Goal: Transaction & Acquisition: Download file/media

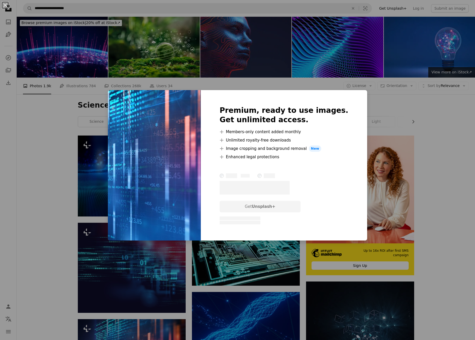
scroll to position [209, 0]
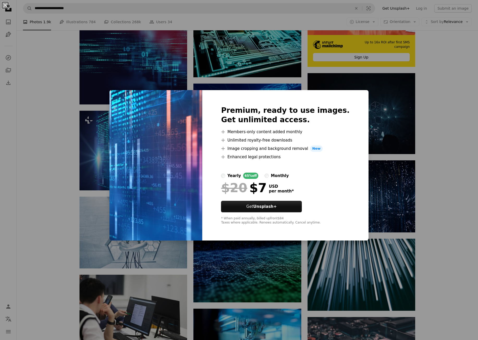
click at [420, 121] on div "An X shape Premium, ready to use images. Get unlimited access. A plus sign Memb…" at bounding box center [239, 170] width 478 height 340
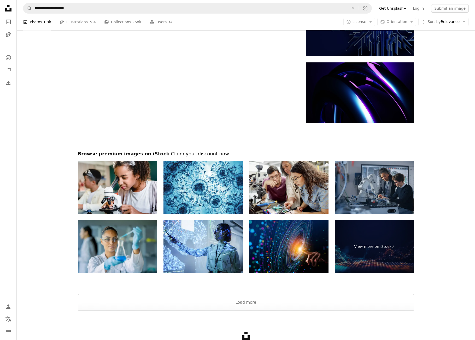
scroll to position [737, 0]
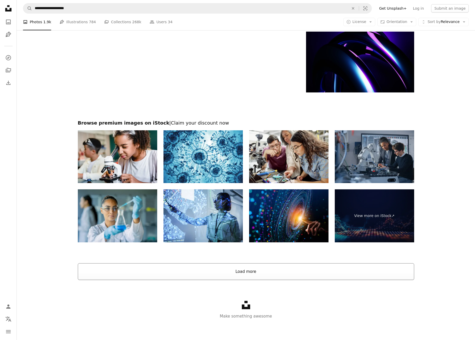
click at [236, 274] on button "Load more" at bounding box center [246, 271] width 336 height 17
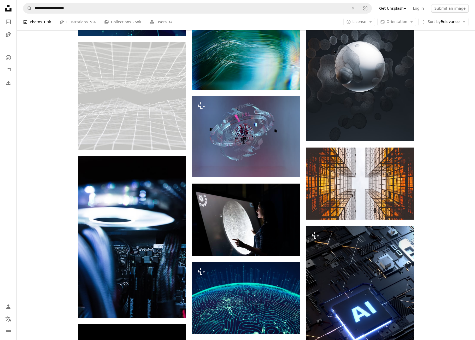
scroll to position [2928, 0]
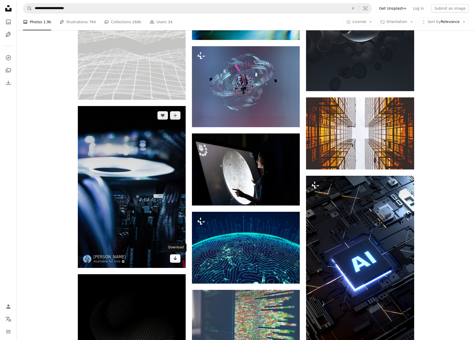
click at [175, 259] on icon "Download" at bounding box center [175, 258] width 3 height 4
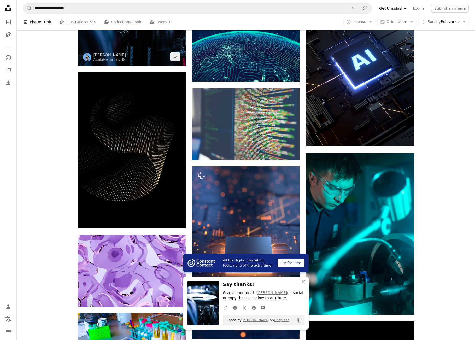
scroll to position [3137, 0]
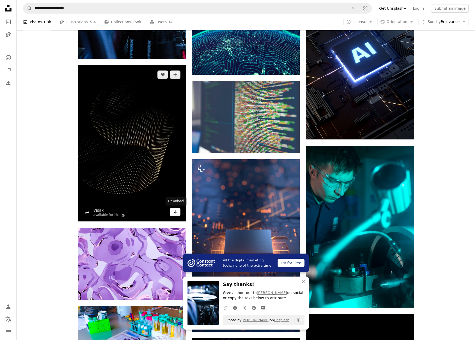
click at [176, 212] on icon "Download" at bounding box center [175, 212] width 3 height 4
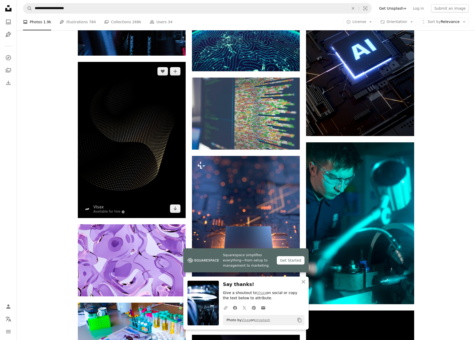
scroll to position [3241, 0]
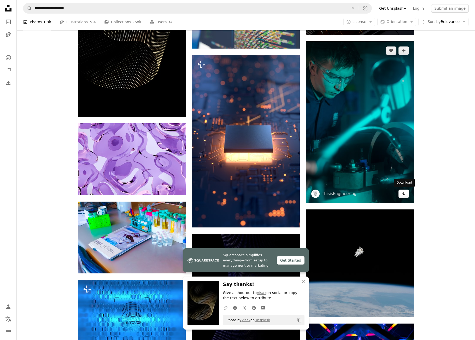
click at [405, 195] on icon "Arrow pointing down" at bounding box center [403, 193] width 4 height 6
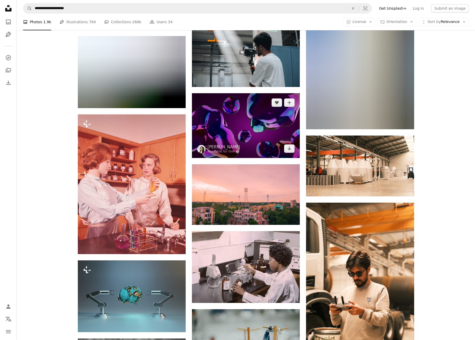
scroll to position [5876, 0]
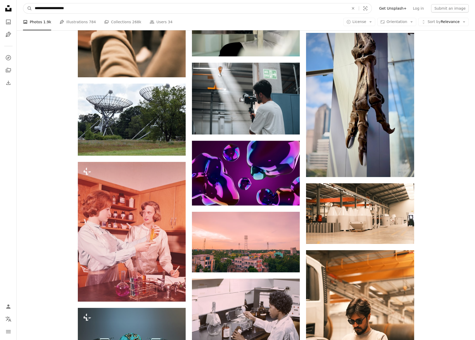
click at [76, 5] on input "**********" at bounding box center [189, 8] width 315 height 10
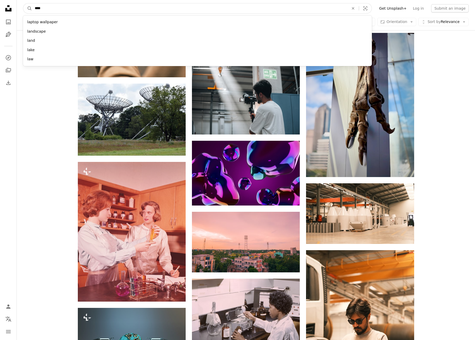
type input "*****"
click button "A magnifying glass" at bounding box center [27, 8] width 9 height 10
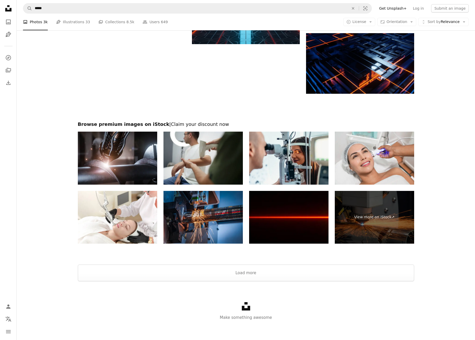
scroll to position [796, 0]
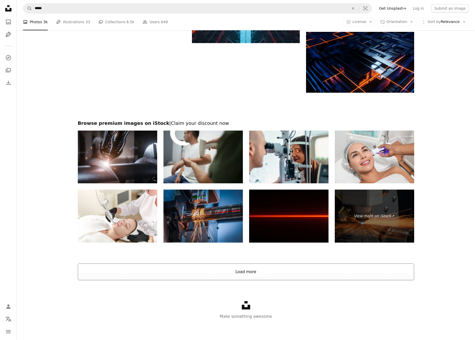
click at [260, 277] on button "Load more" at bounding box center [246, 271] width 336 height 17
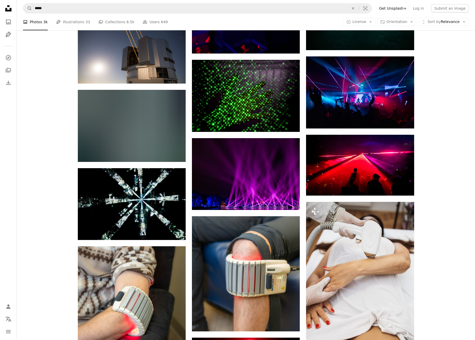
scroll to position [5153, 0]
